Goal: Transaction & Acquisition: Purchase product/service

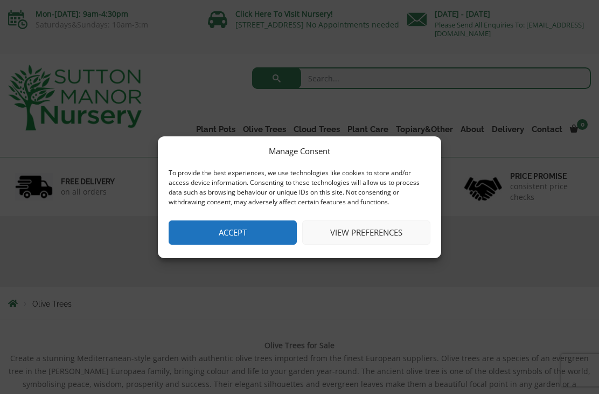
click at [369, 224] on button "View preferences" at bounding box center [366, 232] width 128 height 24
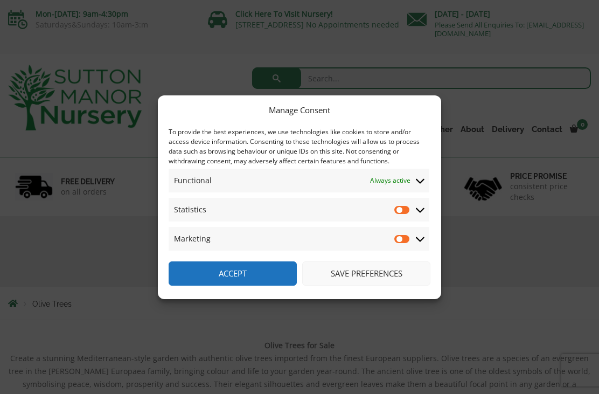
click at [395, 211] on input "Statistics" at bounding box center [403, 209] width 16 height 11
click at [399, 210] on input "Statistics" at bounding box center [403, 209] width 16 height 11
checkbox input "false"
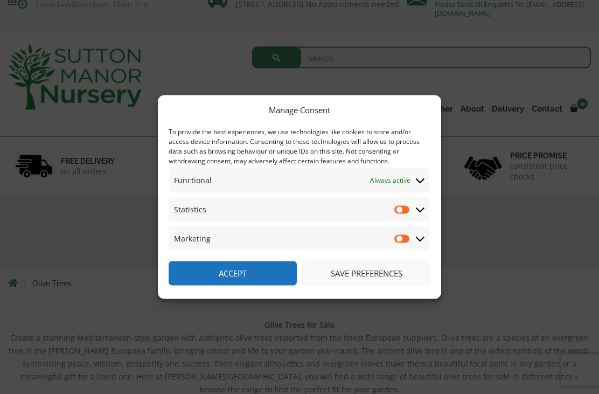
scroll to position [21, 0]
click at [369, 282] on button "Save preferences" at bounding box center [366, 273] width 128 height 24
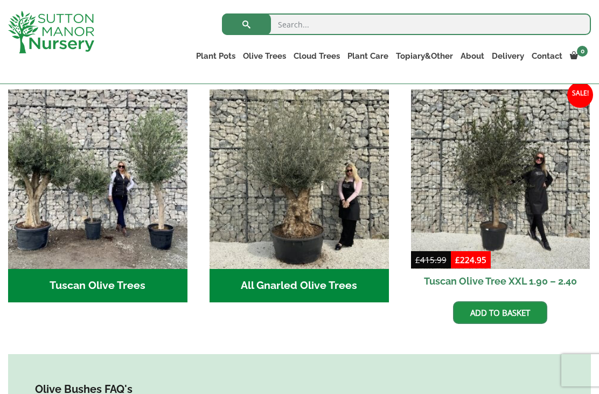
scroll to position [393, 0]
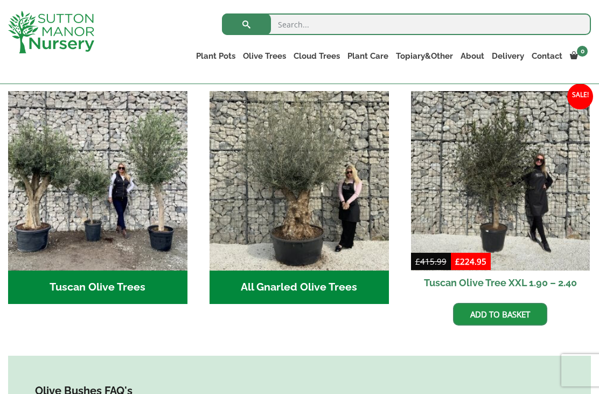
click at [101, 271] on h2 "Tuscan Olive Trees (9)" at bounding box center [97, 287] width 179 height 33
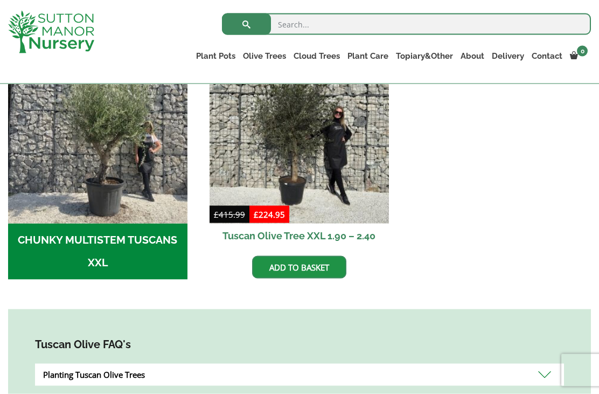
scroll to position [372, 0]
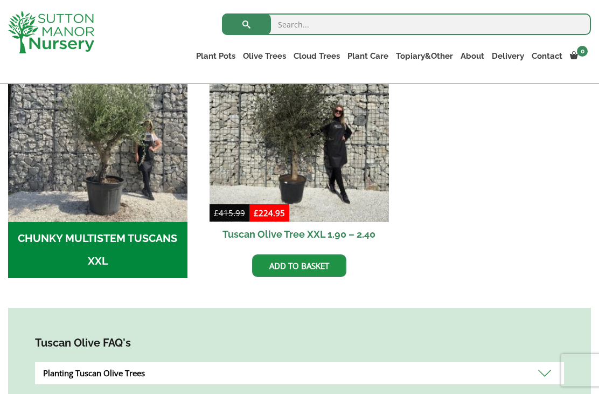
click at [92, 237] on h2 "CHUNKY MULTISTEM TUSCANS XXL (8)" at bounding box center [97, 250] width 179 height 56
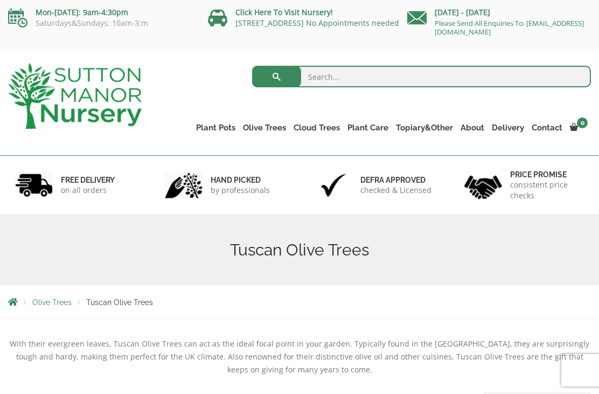
scroll to position [0, 0]
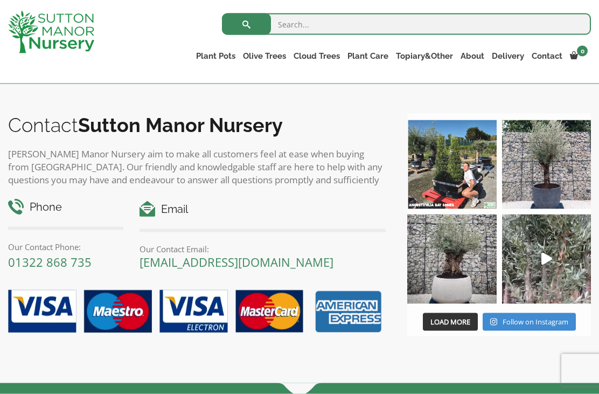
scroll to position [1138, 0]
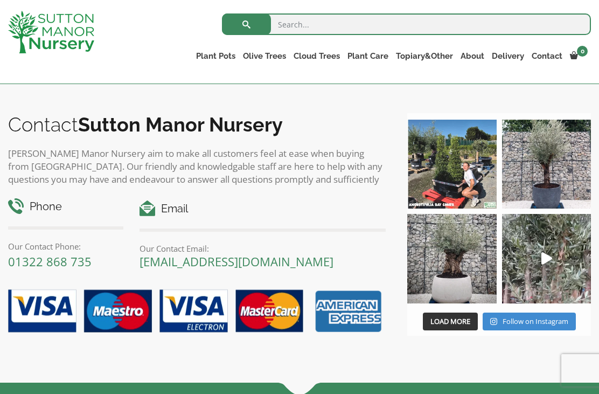
click at [549, 265] on img at bounding box center [546, 258] width 89 height 89
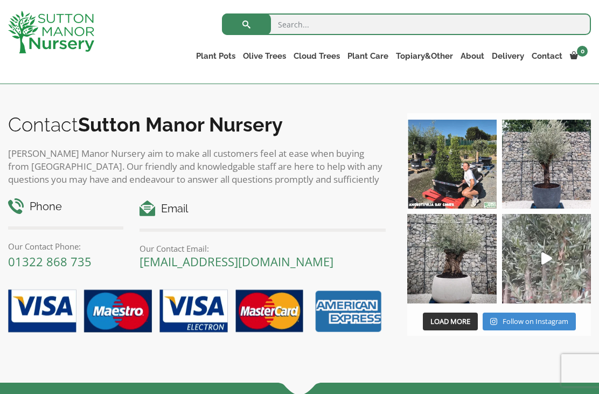
scroll to position [1155, 0]
